Goal: Information Seeking & Learning: Learn about a topic

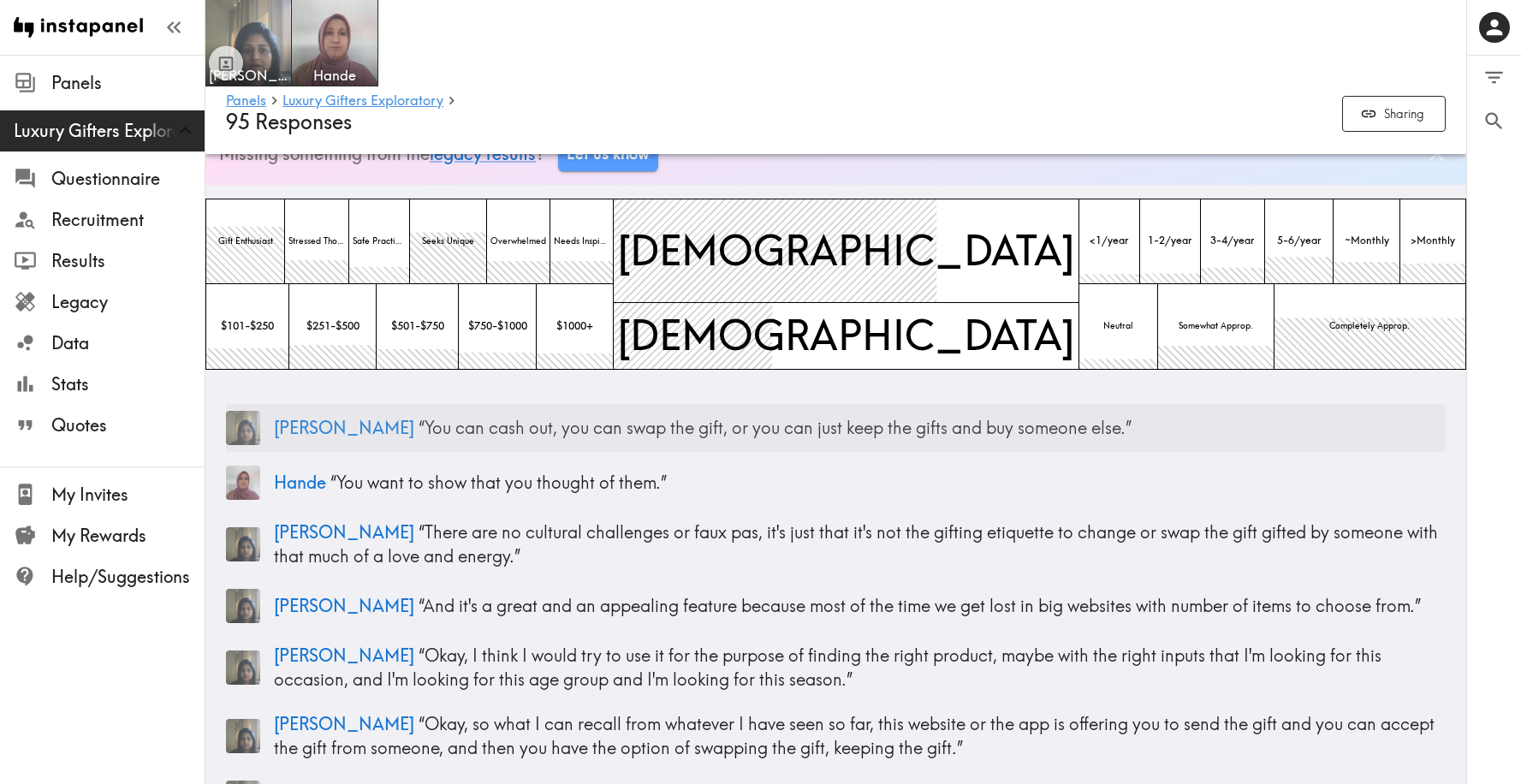
scroll to position [62, 0]
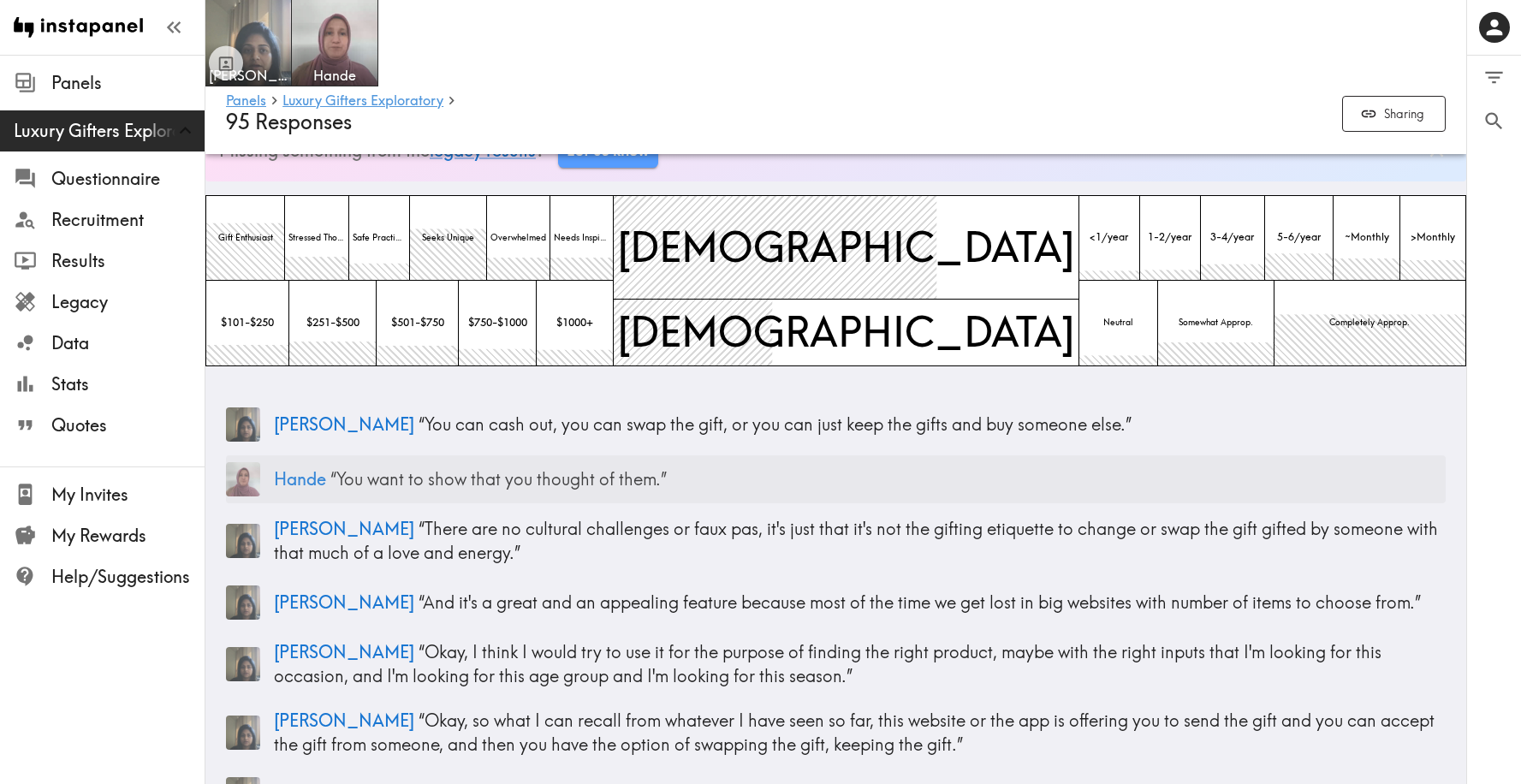
click at [750, 476] on p "Hande “ You want to show that you thought of them. ”" at bounding box center [860, 479] width 1172 height 24
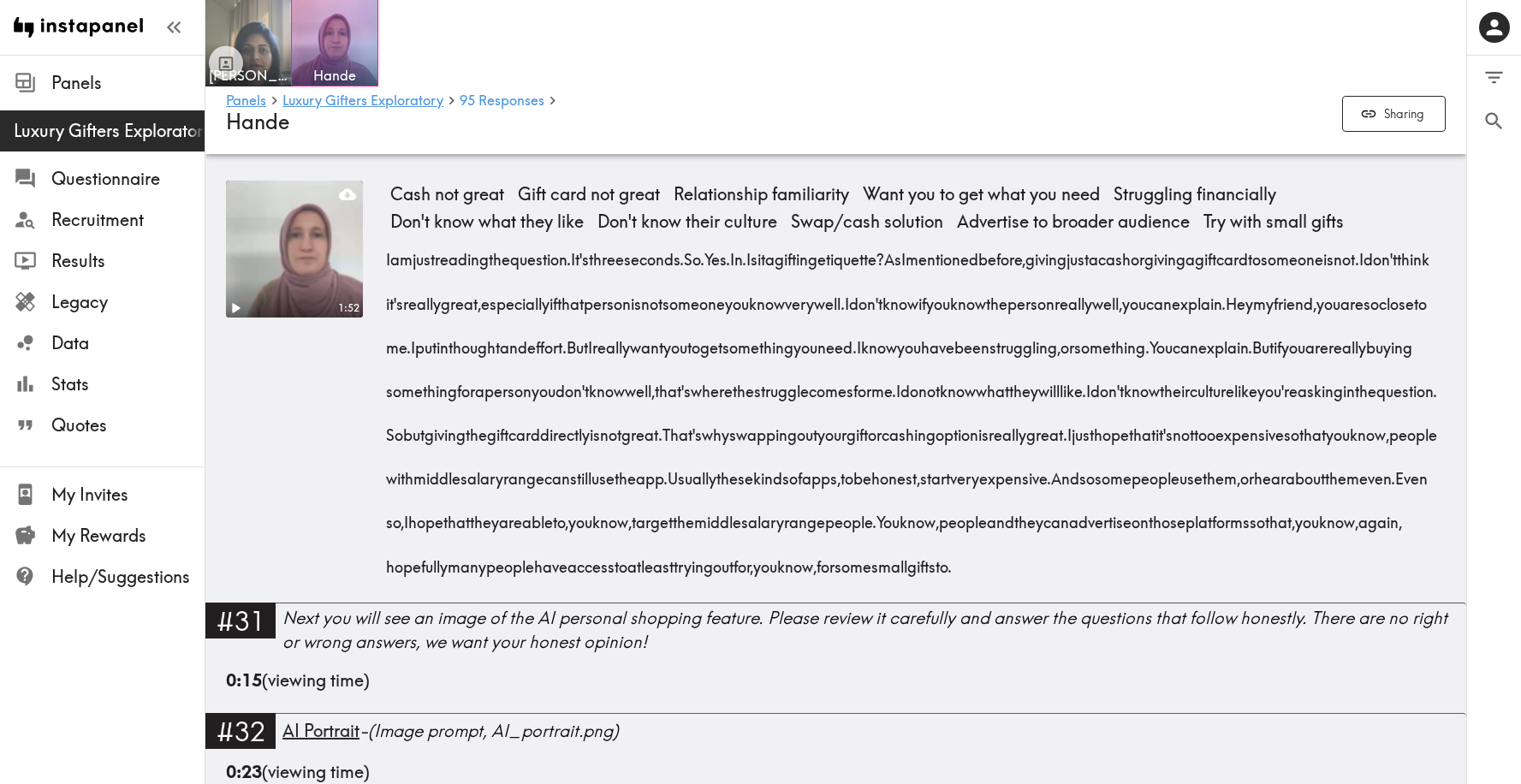
scroll to position [4536, 0]
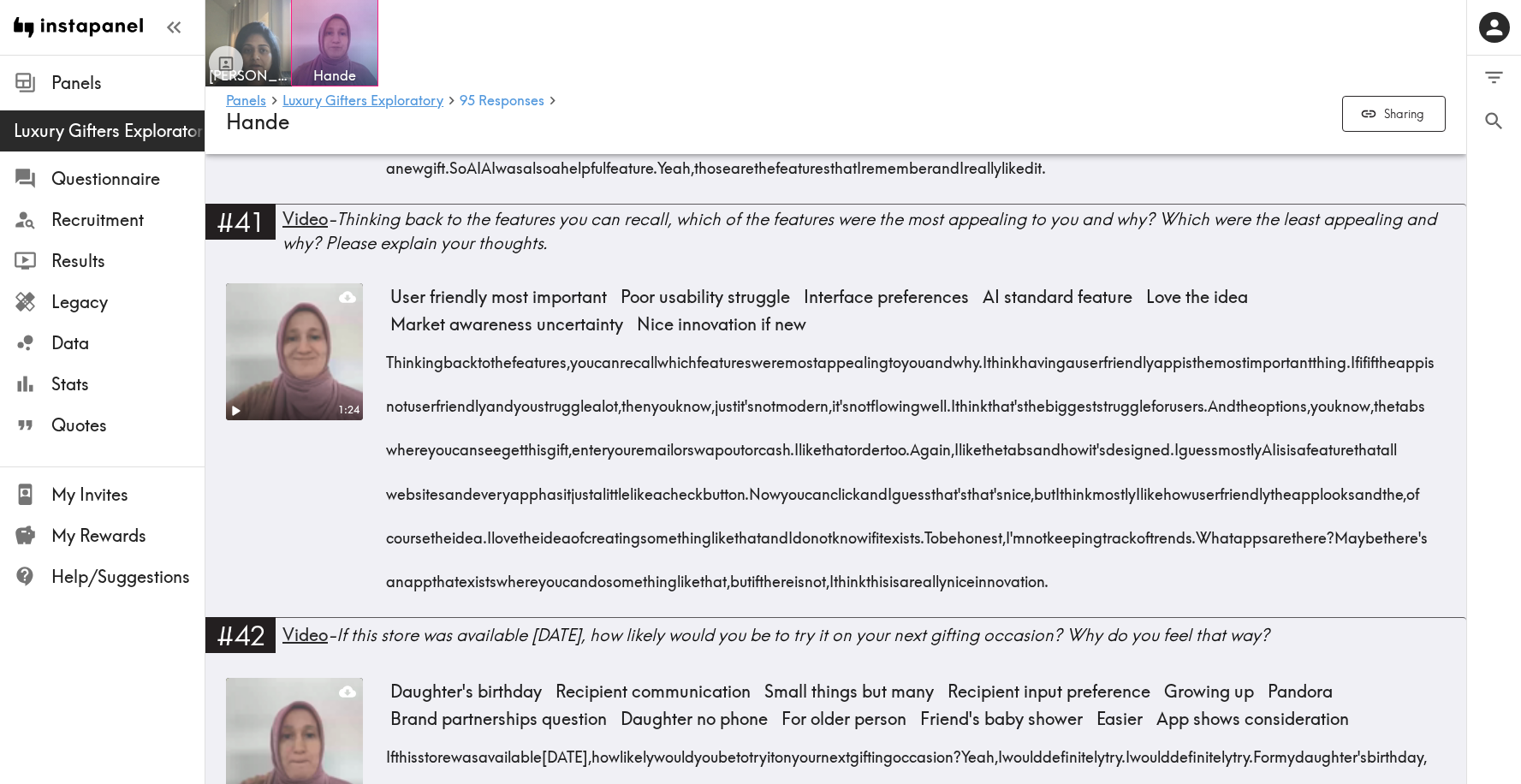
scroll to position [6571, 0]
click at [99, 267] on span "Results" at bounding box center [128, 261] width 154 height 24
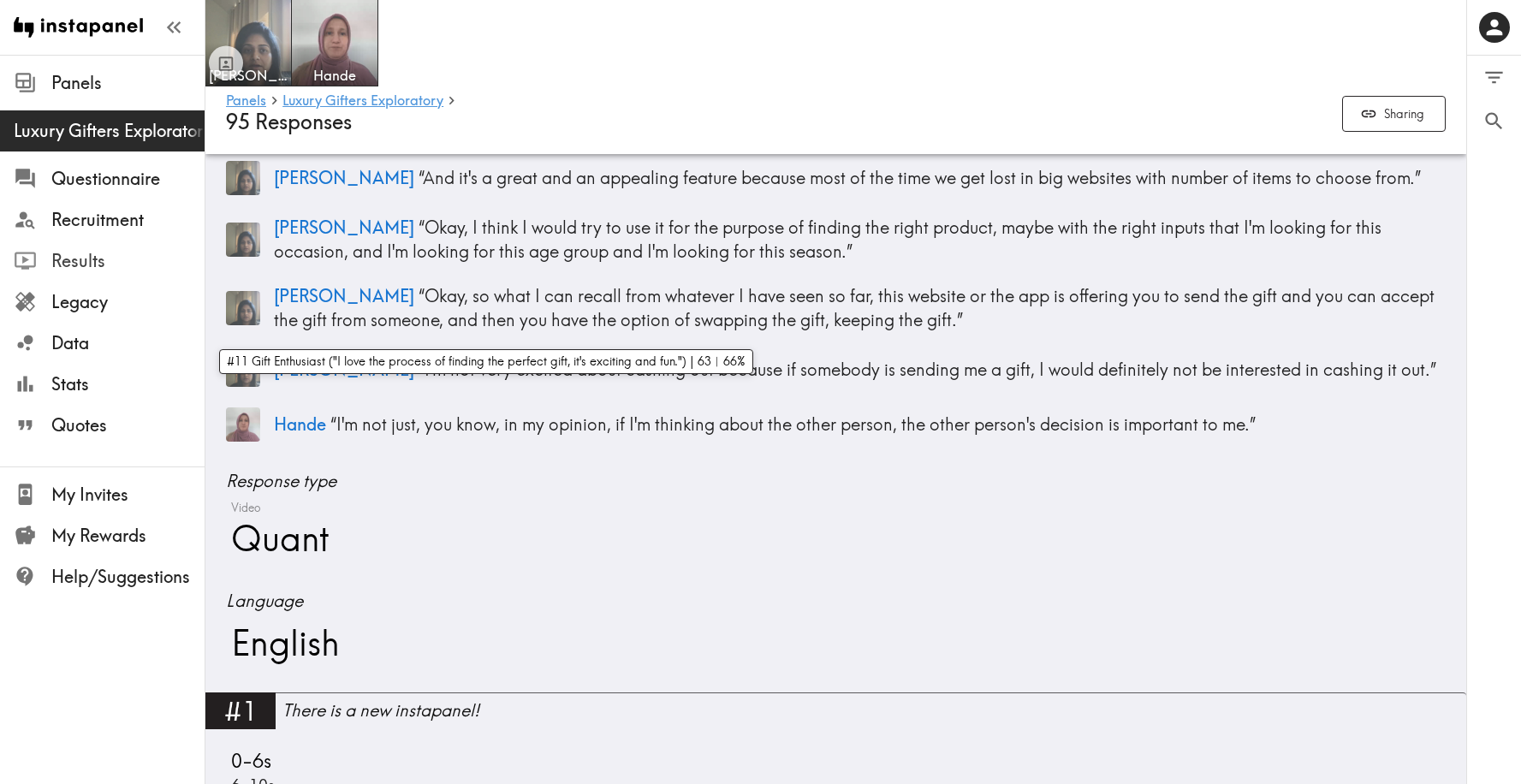
scroll to position [478, 0]
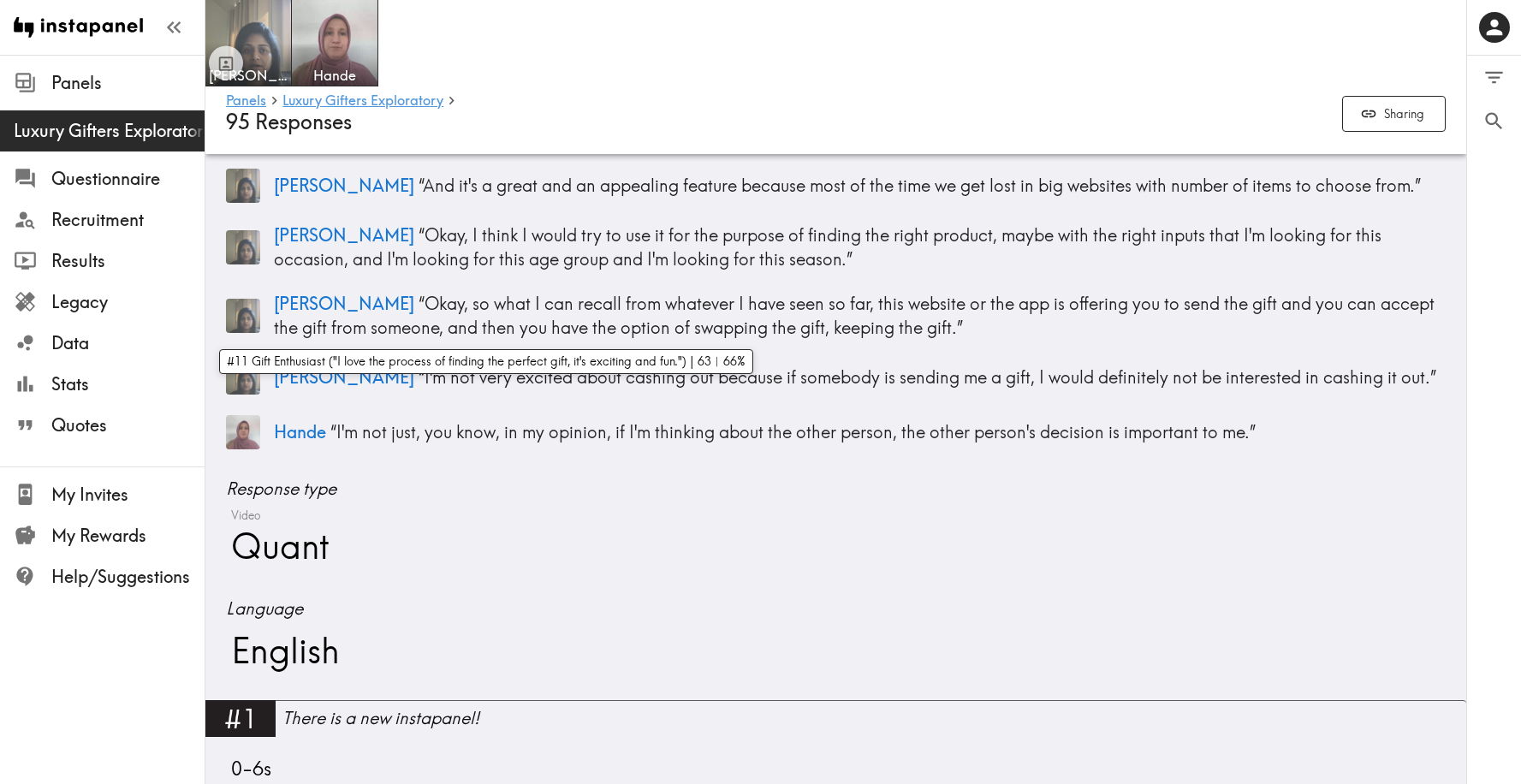
click at [1419, 484] on span "Response type" at bounding box center [835, 488] width 1220 height 24
click at [1510, 408] on div "0 0 Filter Responses Add matching question Search Question or answer text Quest…" at bounding box center [1494, 419] width 54 height 728
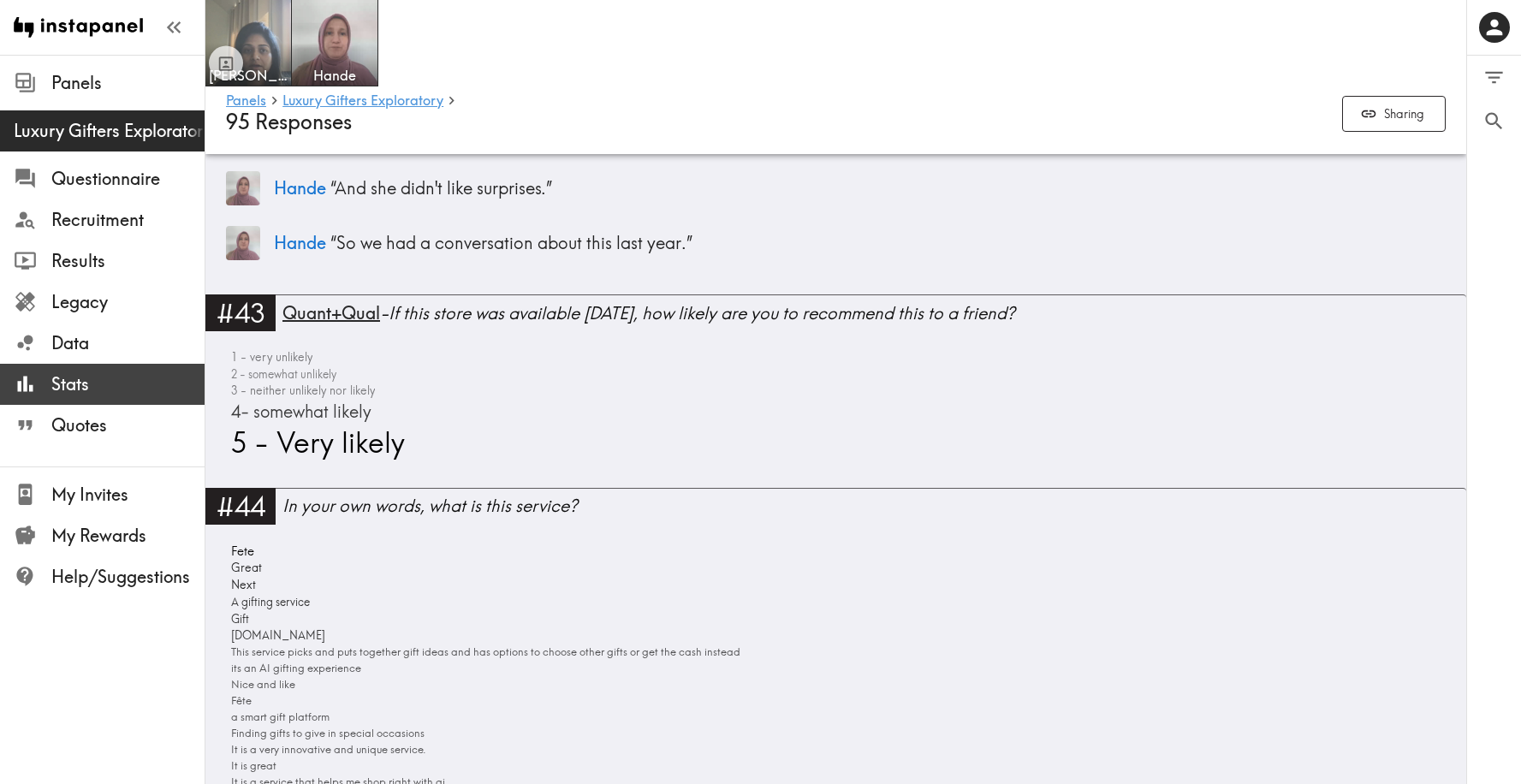
scroll to position [13509, 0]
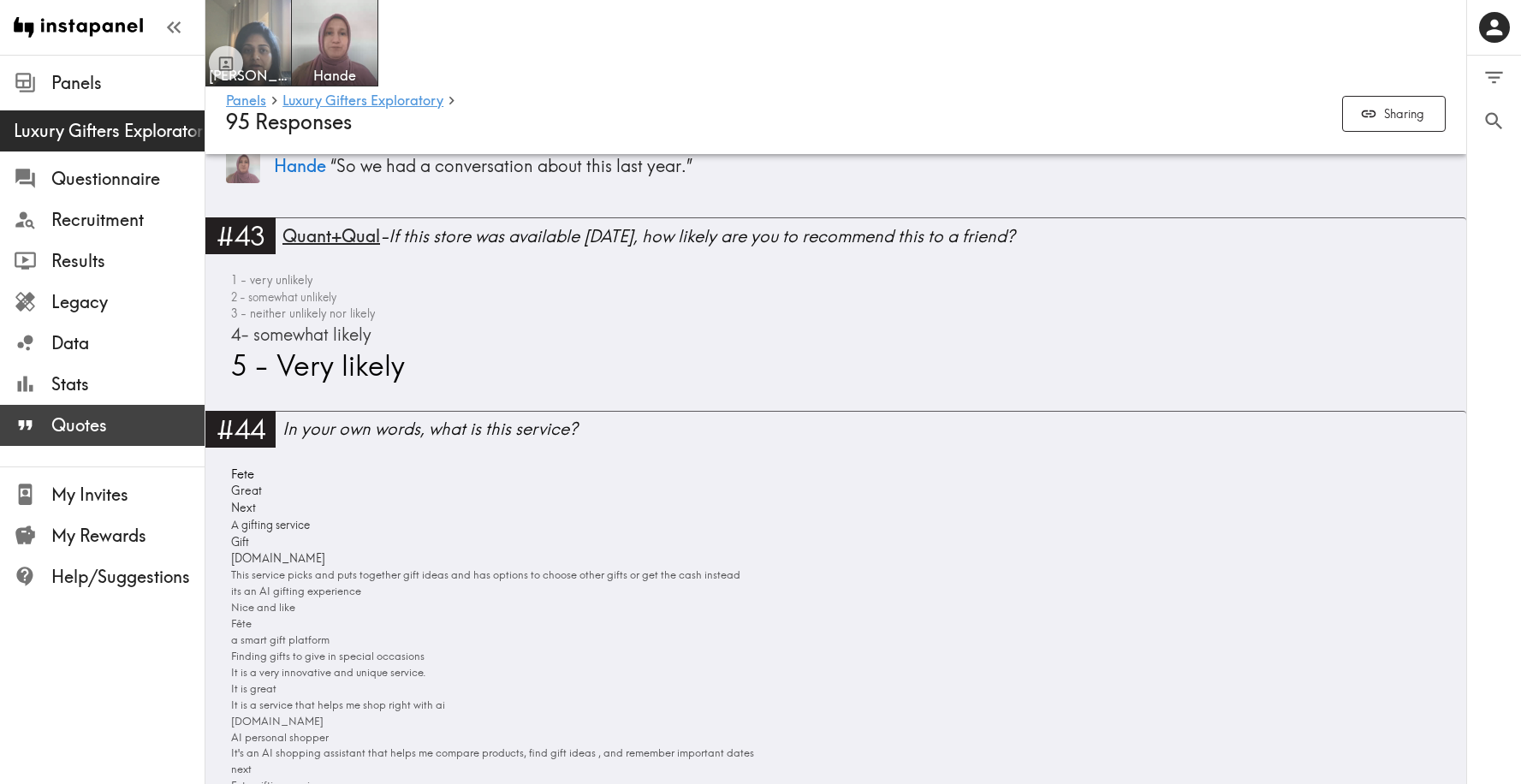
click at [80, 414] on span "Quotes" at bounding box center [128, 425] width 154 height 24
